Goal: Find specific page/section: Find specific page/section

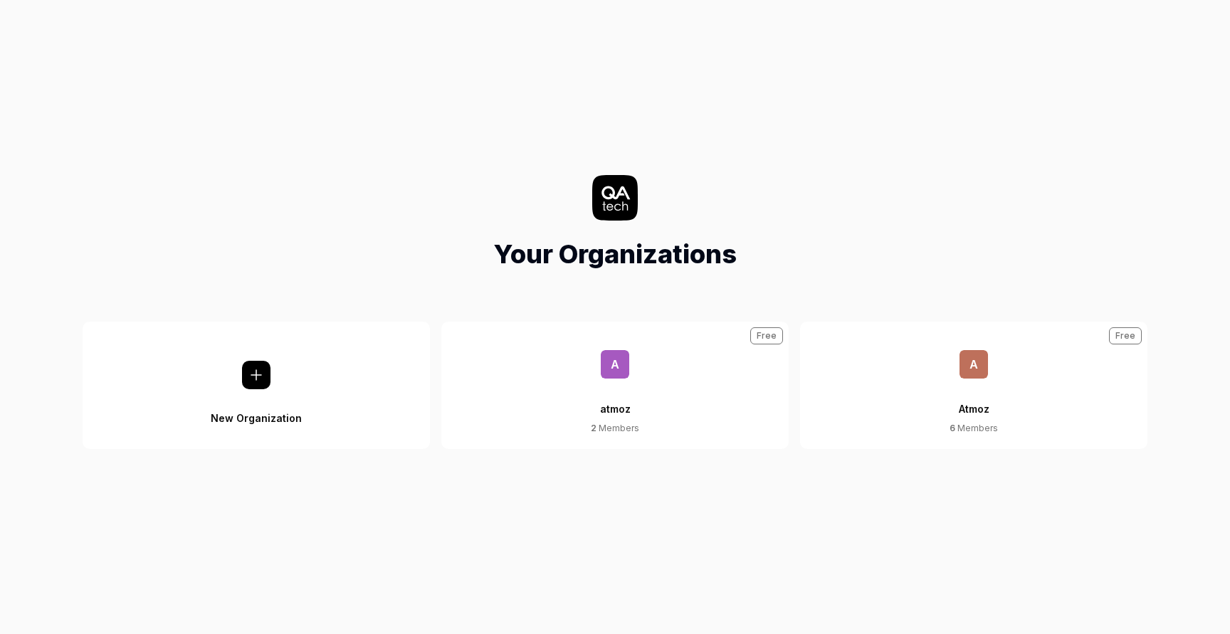
click at [971, 350] on span "A" at bounding box center [973, 364] width 28 height 28
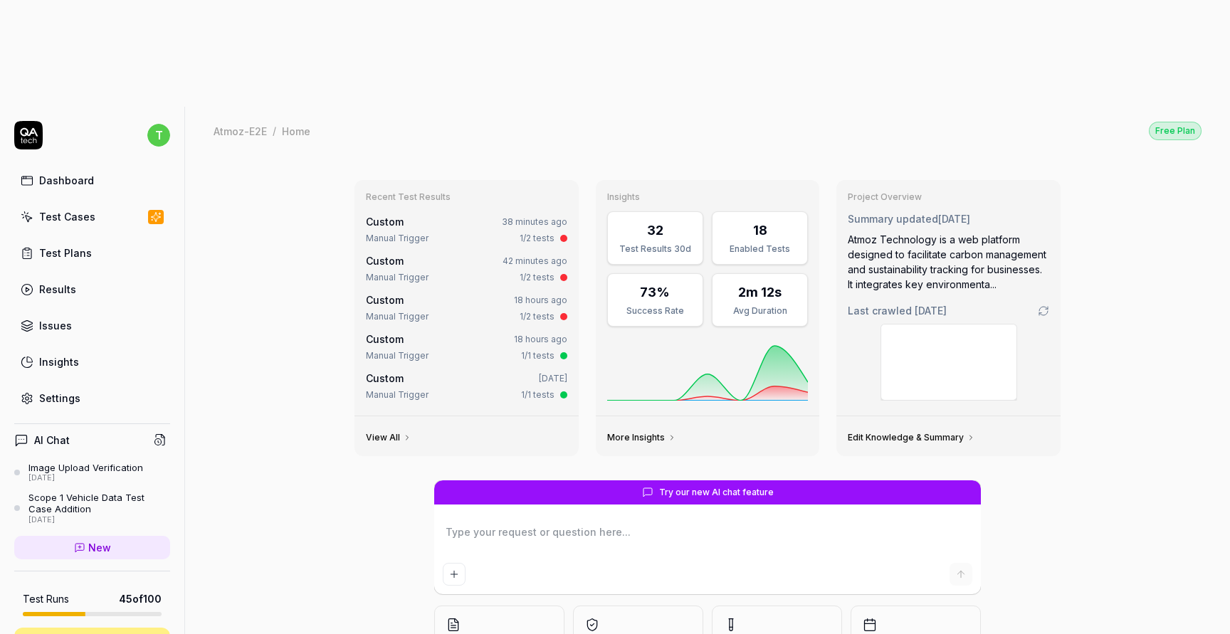
click at [82, 209] on div "Test Cases" at bounding box center [67, 216] width 56 height 15
type textarea "*"
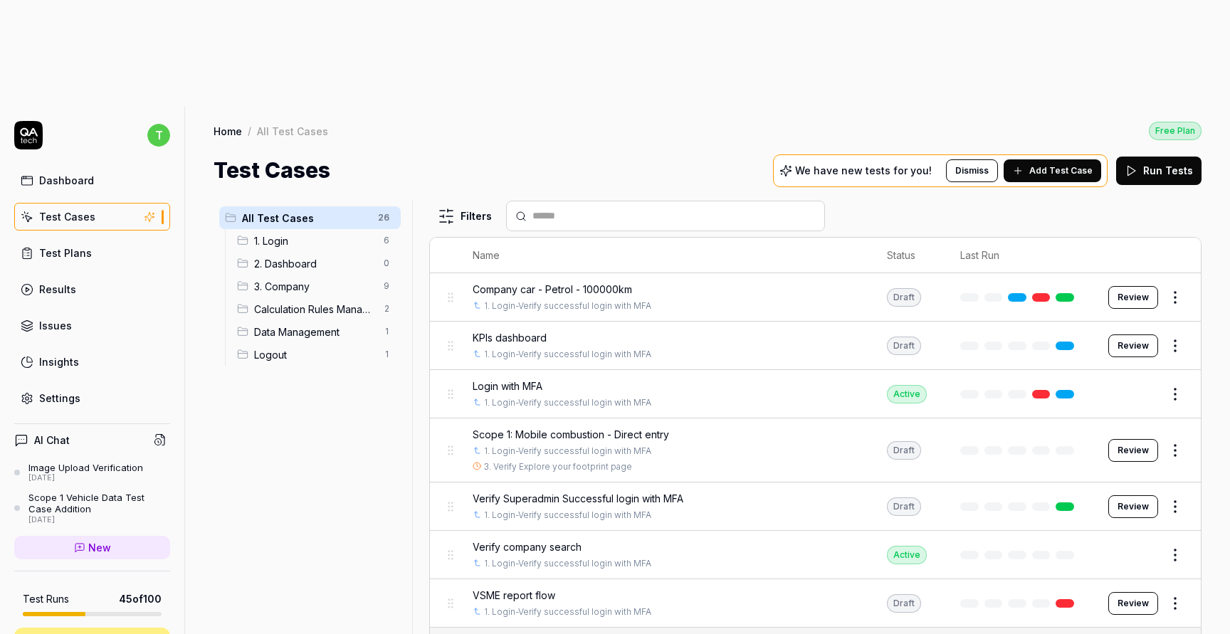
click at [289, 297] on div "Calculation Rules Management 2" at bounding box center [315, 308] width 169 height 23
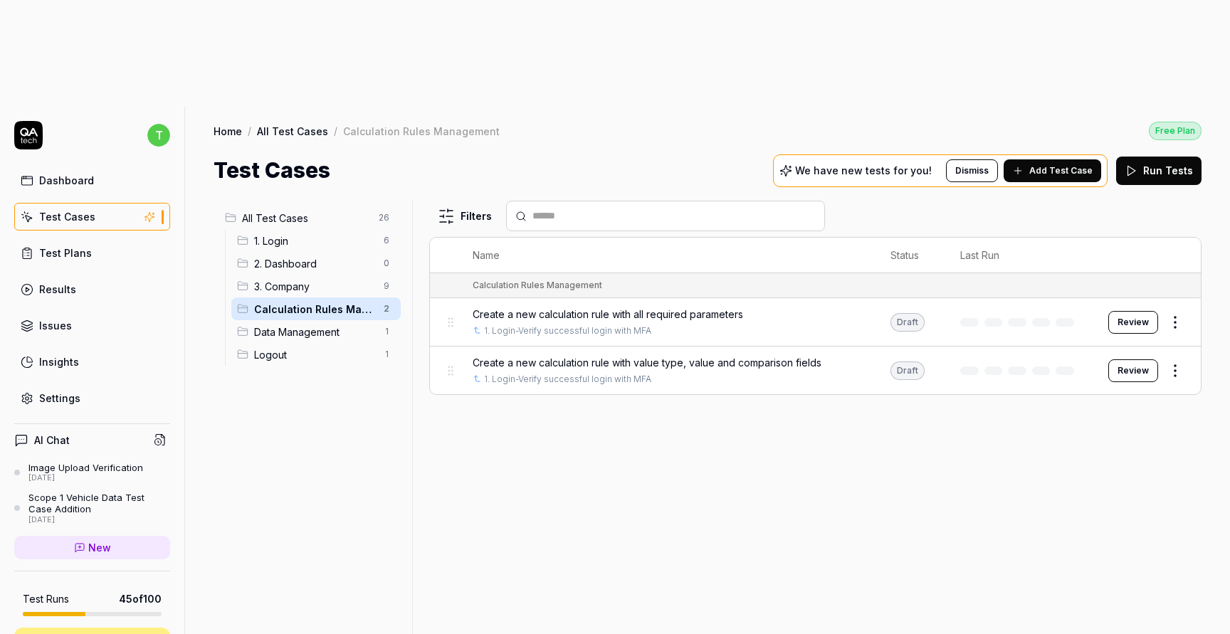
click at [533, 121] on div "Home / All Test Cases / Calculation Rules Management Free Plan" at bounding box center [707, 130] width 988 height 19
